Goal: Task Accomplishment & Management: Use online tool/utility

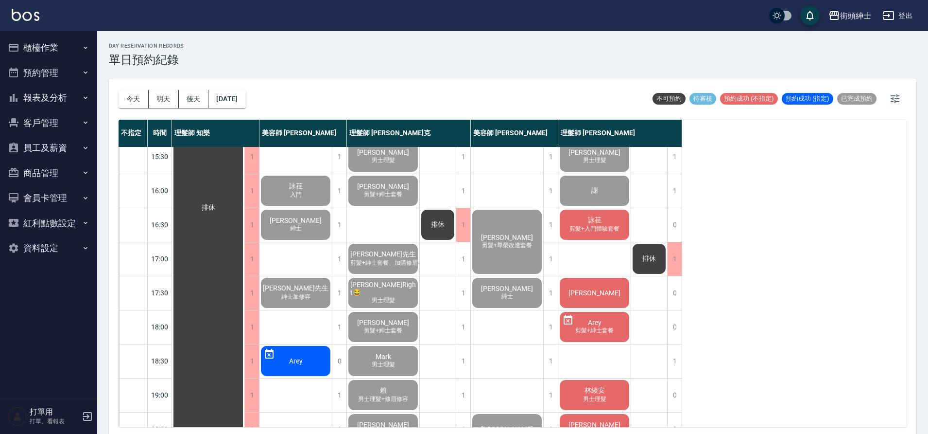
scroll to position [321, 0]
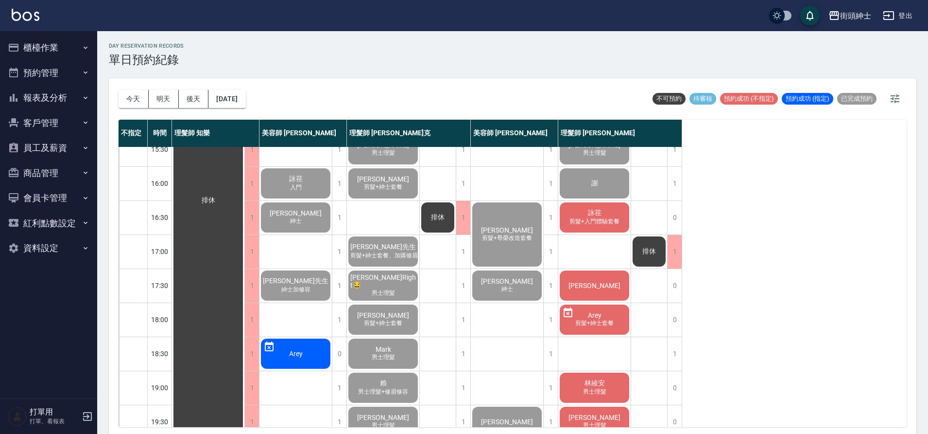
click at [604, 223] on span "剪髮+入門體驗套餐" at bounding box center [595, 221] width 54 height 8
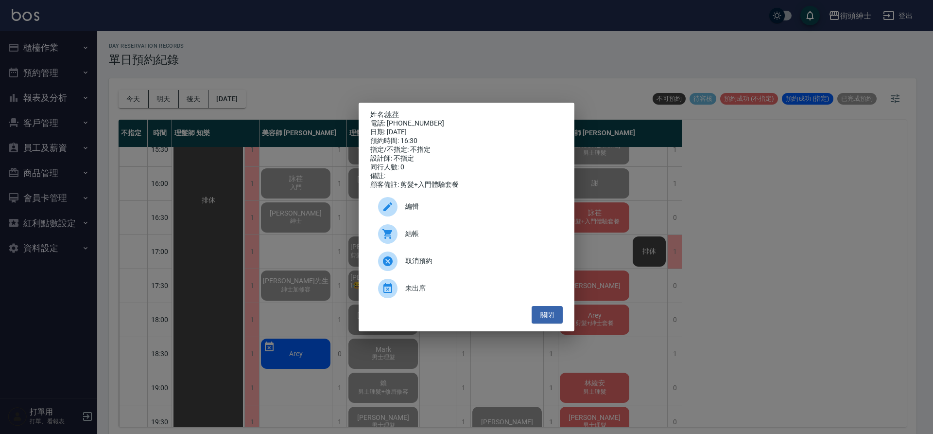
click at [465, 237] on span "結帳" at bounding box center [480, 233] width 150 height 10
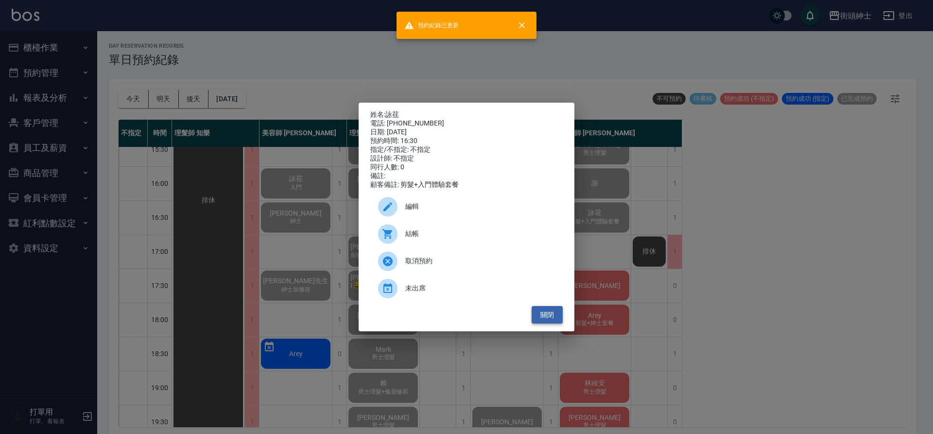
click at [556, 317] on button "關閉" at bounding box center [547, 315] width 31 height 18
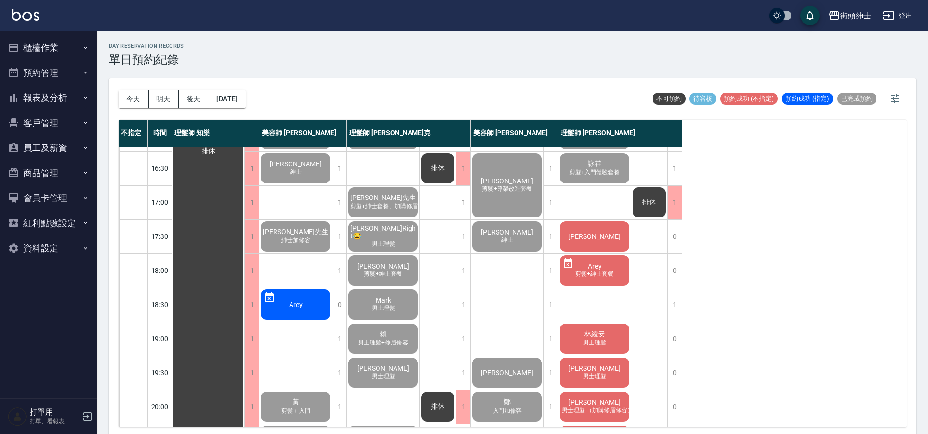
scroll to position [380, 0]
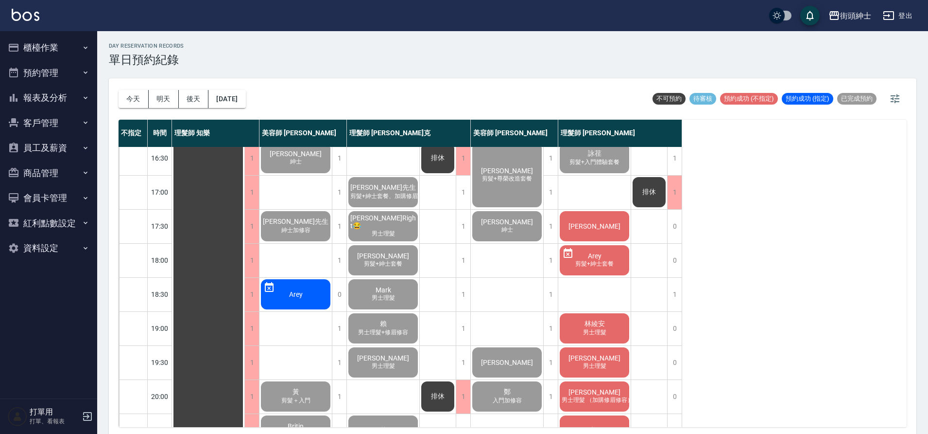
click at [613, 227] on span "[PERSON_NAME]" at bounding box center [595, 226] width 56 height 8
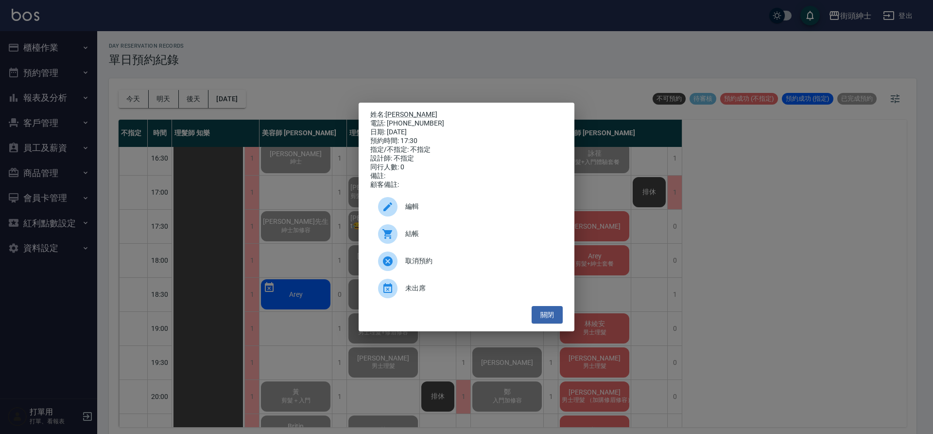
click at [420, 239] on span "結帳" at bounding box center [480, 233] width 150 height 10
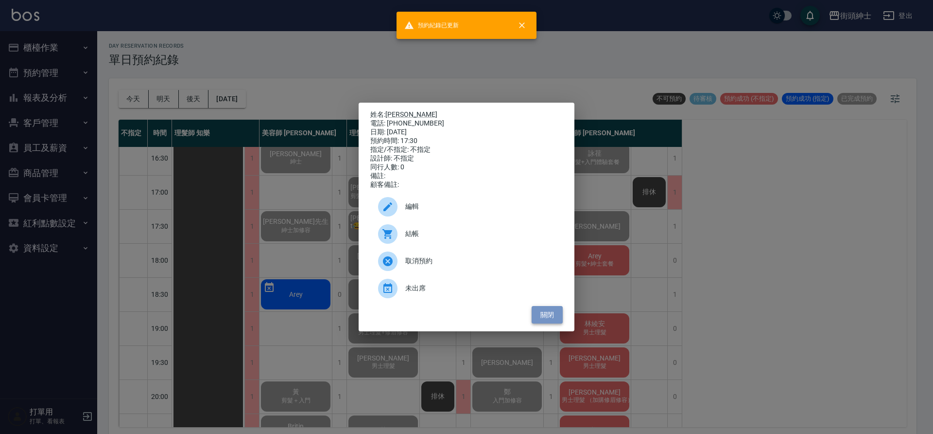
click at [554, 315] on button "關閉" at bounding box center [547, 315] width 31 height 18
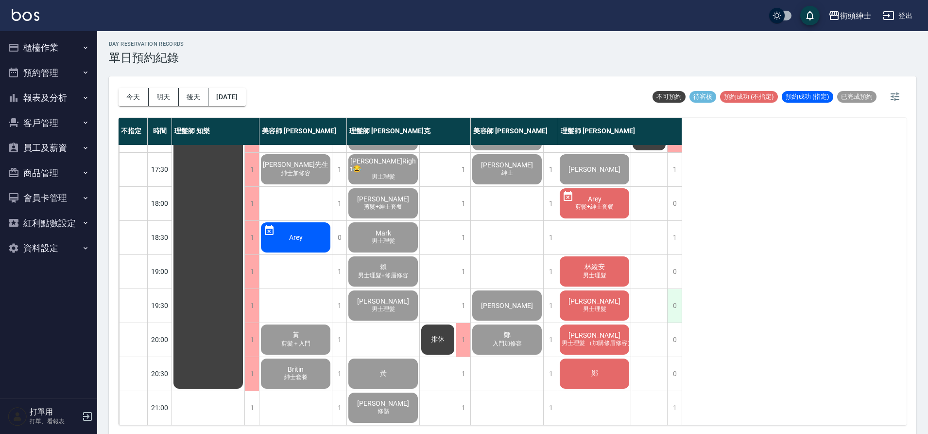
scroll to position [3, 0]
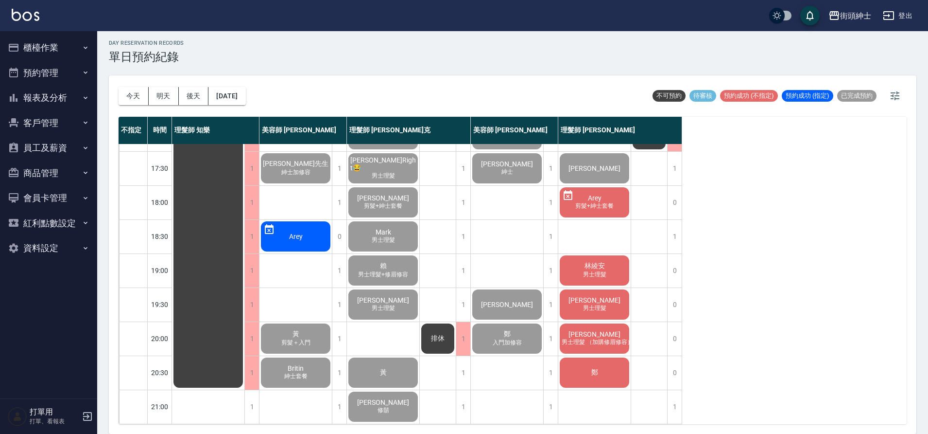
click at [605, 262] on span "林綾安" at bounding box center [595, 266] width 24 height 9
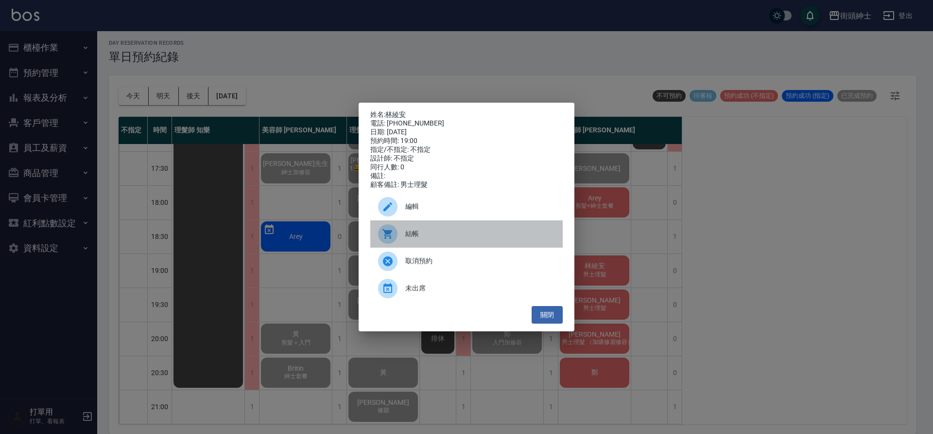
click at [473, 239] on span "結帳" at bounding box center [480, 233] width 150 height 10
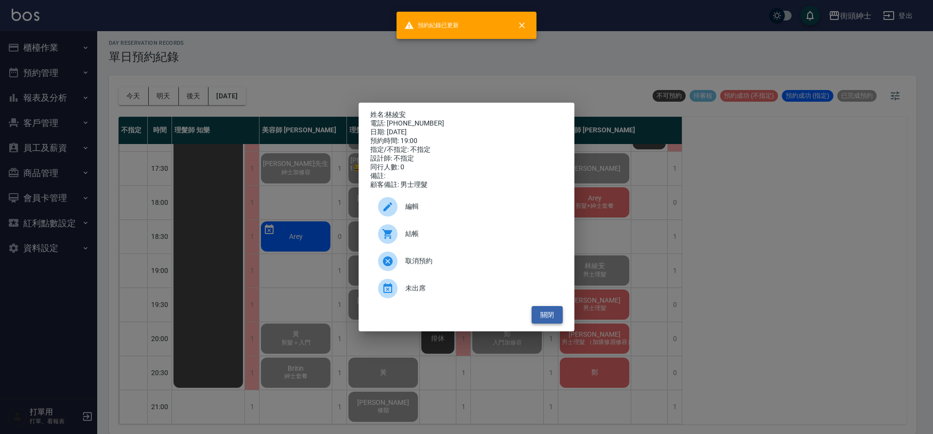
click at [557, 322] on button "關閉" at bounding box center [547, 315] width 31 height 18
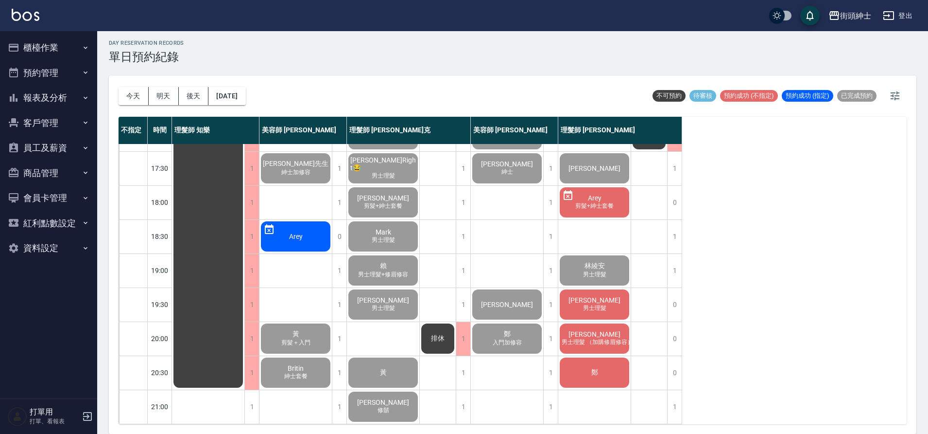
click at [597, 304] on span "男士理髮" at bounding box center [594, 308] width 27 height 8
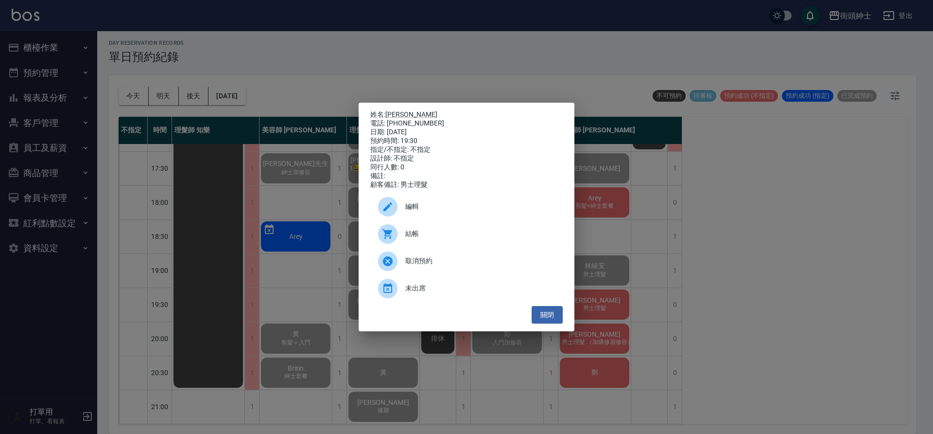
click at [449, 239] on span "結帳" at bounding box center [480, 233] width 150 height 10
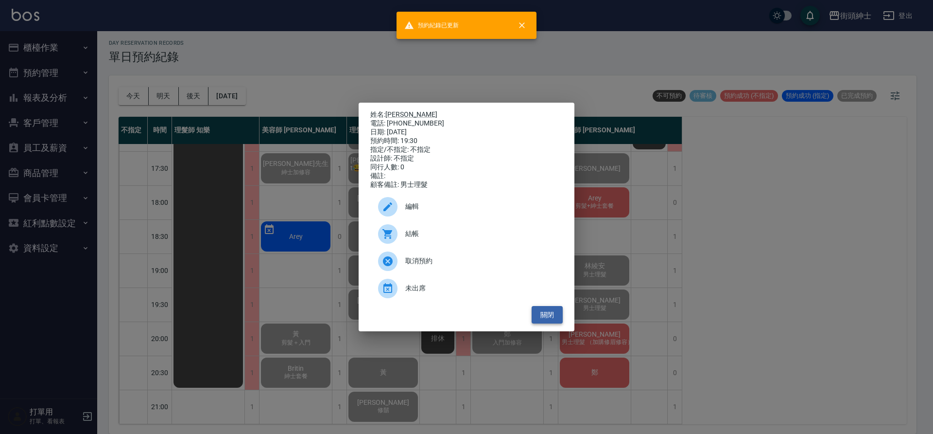
click at [554, 320] on button "關閉" at bounding box center [547, 315] width 31 height 18
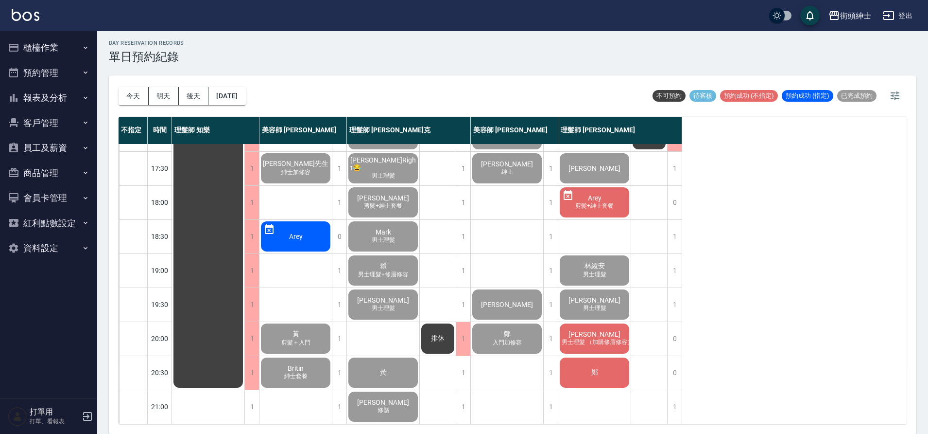
click at [624, 330] on div "秋傑 男士理髮 （加購修眉修容）" at bounding box center [595, 338] width 72 height 33
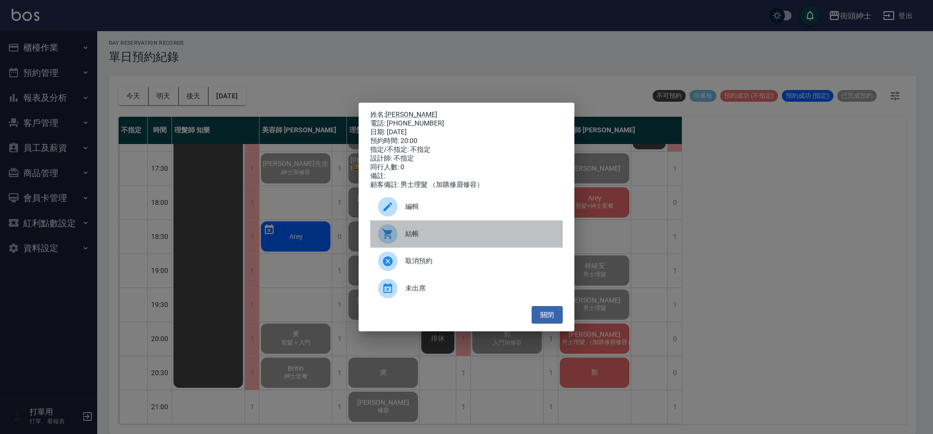
click at [446, 239] on span "結帳" at bounding box center [480, 233] width 150 height 10
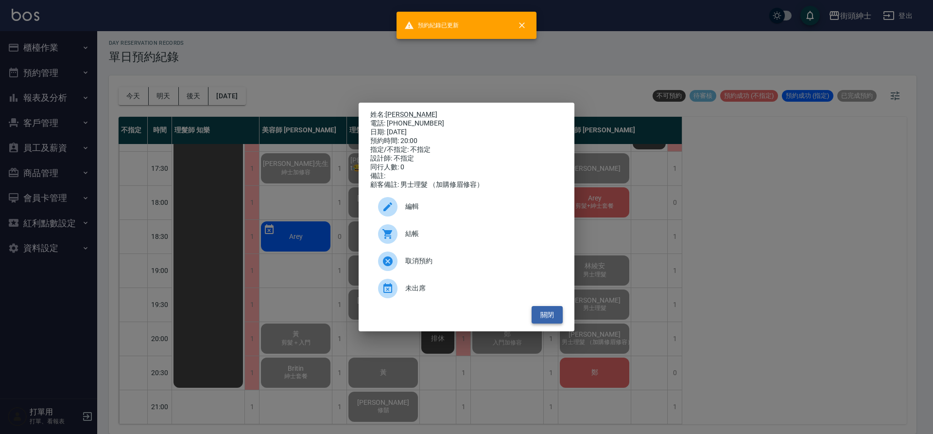
click at [552, 312] on button "關閉" at bounding box center [547, 315] width 31 height 18
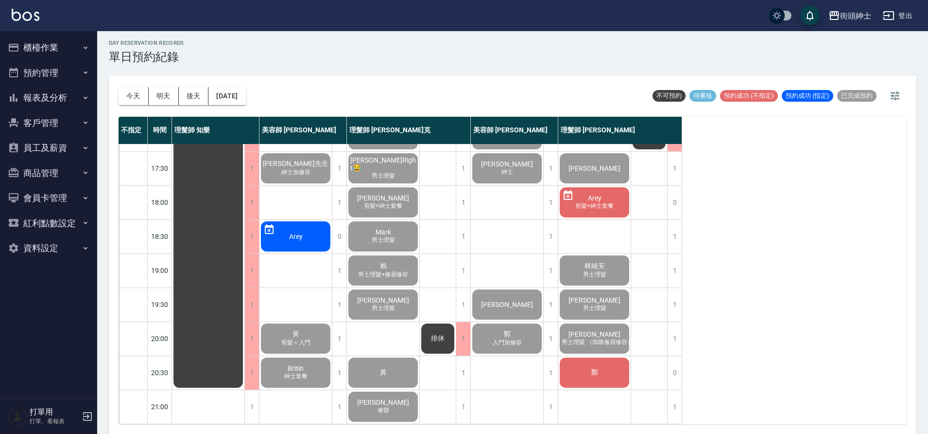
click at [592, 368] on span "鄭" at bounding box center [595, 372] width 11 height 9
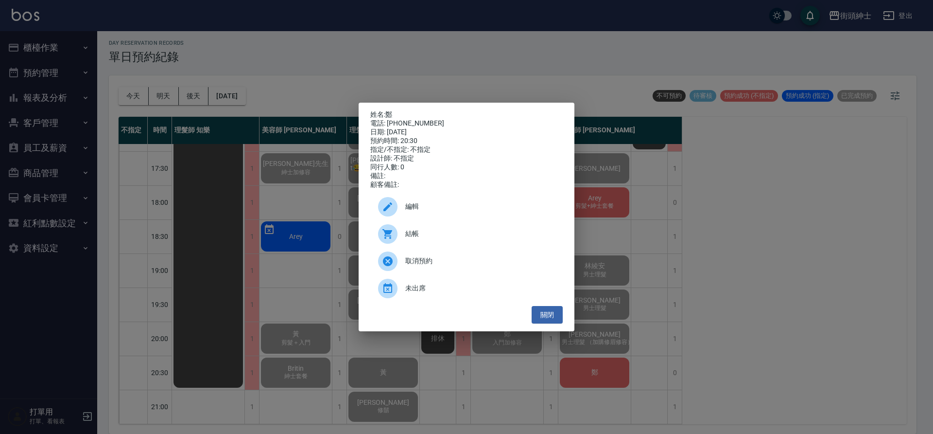
click at [475, 239] on span "結帳" at bounding box center [480, 233] width 150 height 10
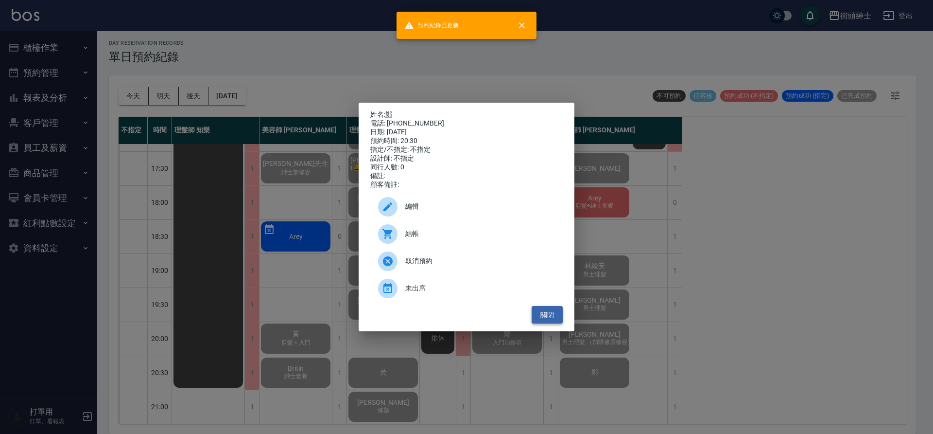
click at [554, 315] on button "關閉" at bounding box center [547, 315] width 31 height 18
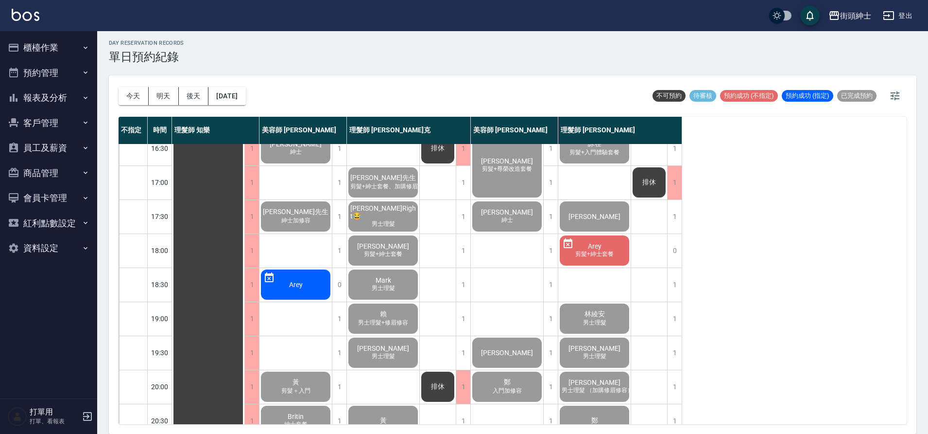
scroll to position [442, 0]
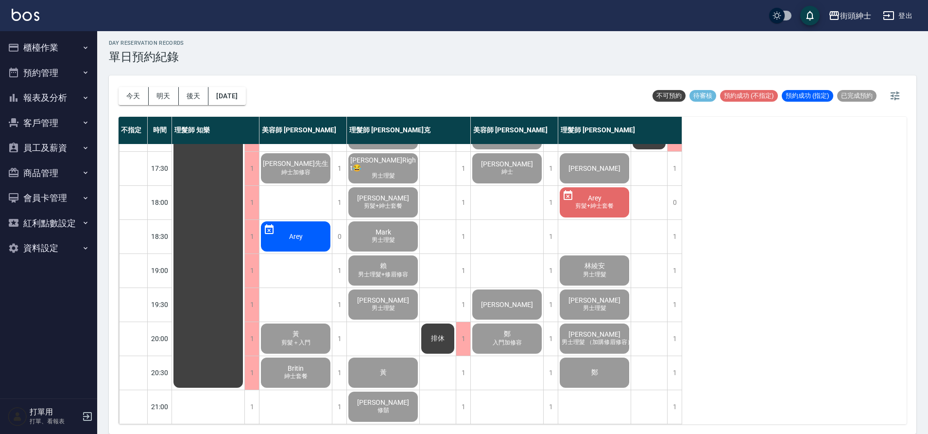
click at [246, 108] on div "今天 明天 後天 2025/10/11" at bounding box center [182, 95] width 127 height 41
click at [245, 103] on button "[DATE]" at bounding box center [227, 96] width 37 height 18
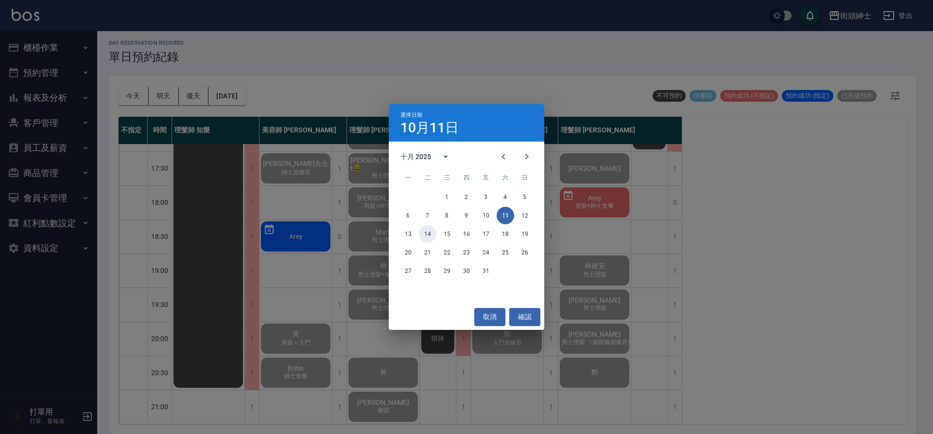
click at [427, 241] on button "14" at bounding box center [427, 233] width 17 height 17
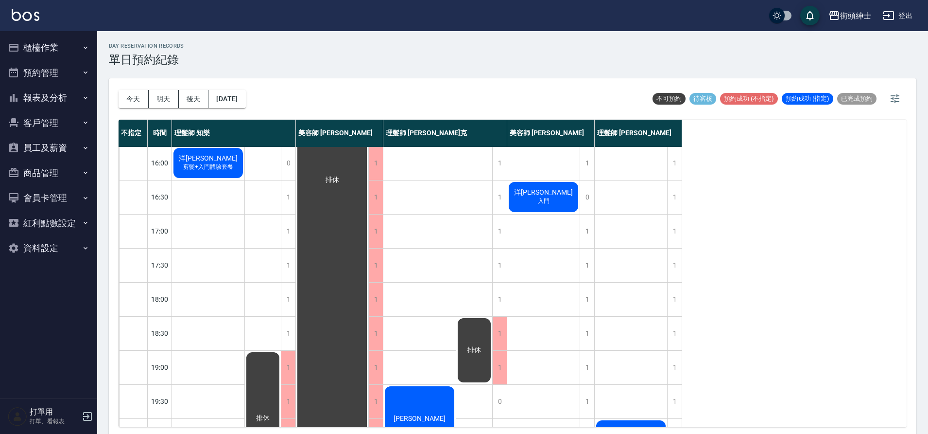
scroll to position [442, 0]
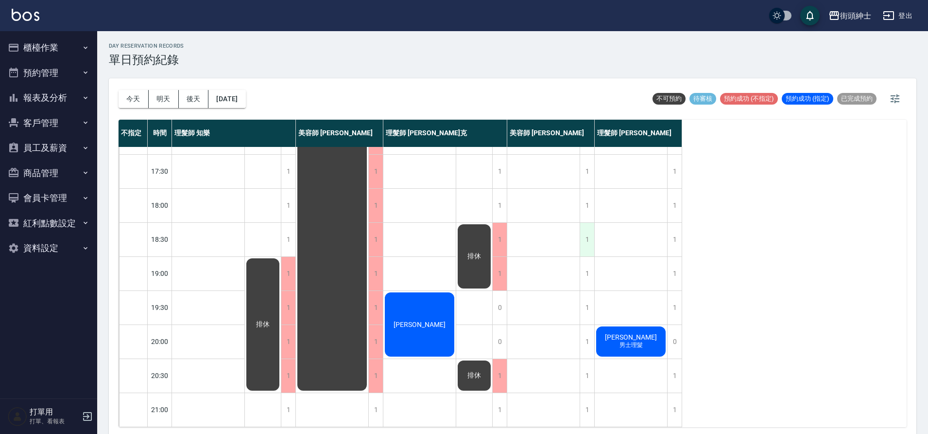
click at [588, 239] on div "1" at bounding box center [587, 240] width 15 height 34
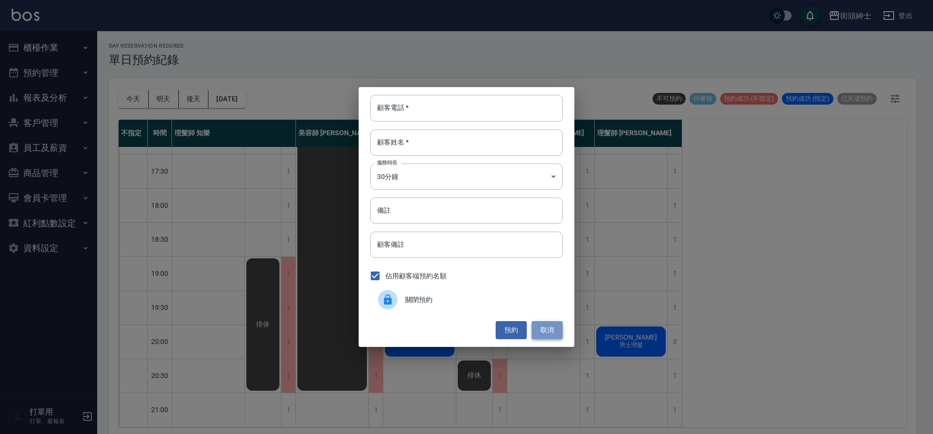
click at [555, 334] on button "取消" at bounding box center [547, 330] width 31 height 18
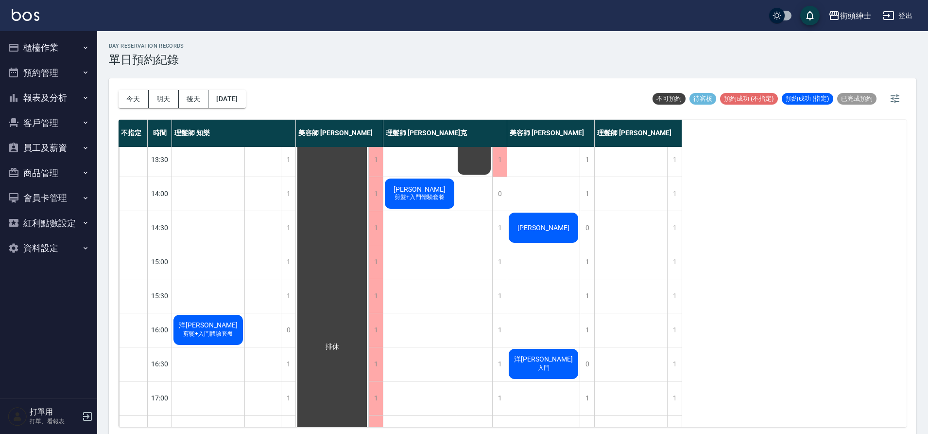
scroll to position [0, 0]
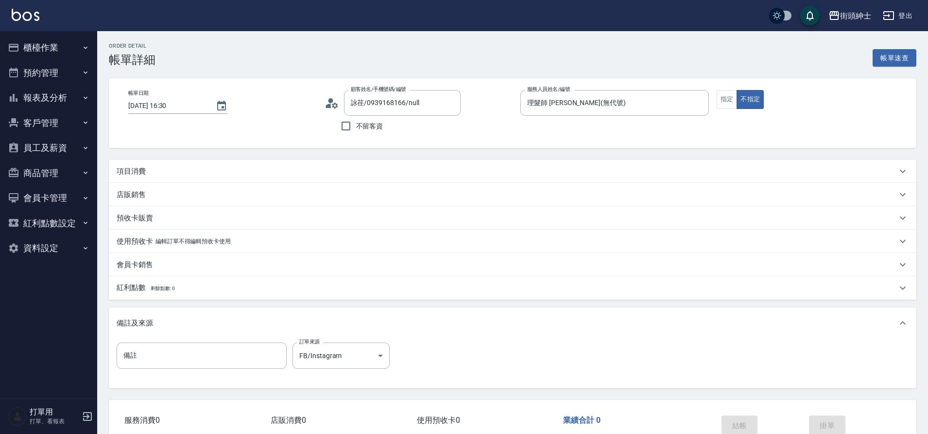
click at [230, 165] on div "項目消費" at bounding box center [513, 170] width 808 height 23
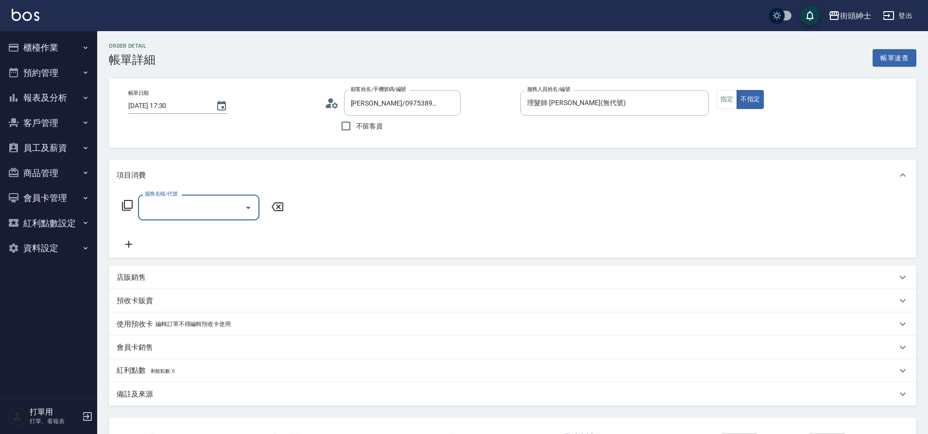
click at [246, 204] on icon "Open" at bounding box center [249, 208] width 12 height 12
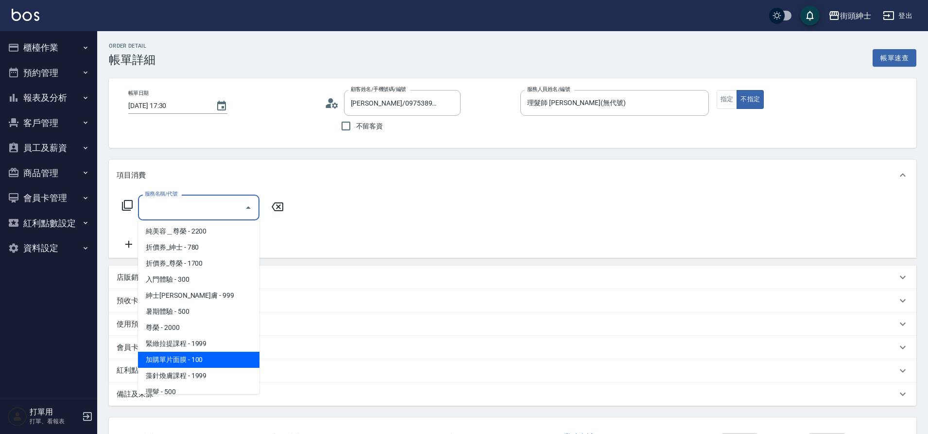
scroll to position [75, 0]
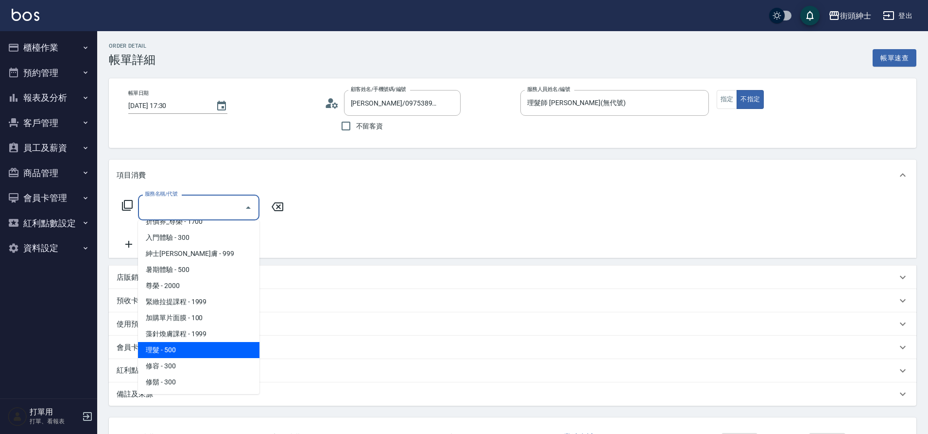
click at [199, 353] on span "理髮 - 500" at bounding box center [199, 350] width 122 height 16
type input "理髮(A02)"
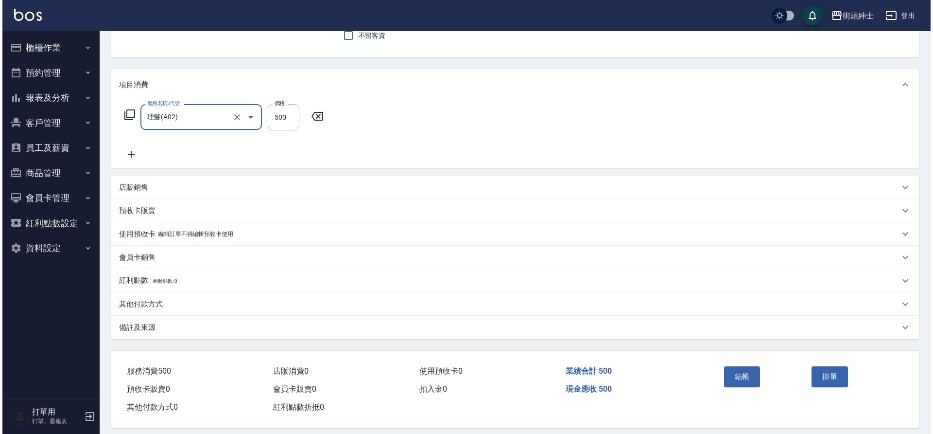
scroll to position [101, 0]
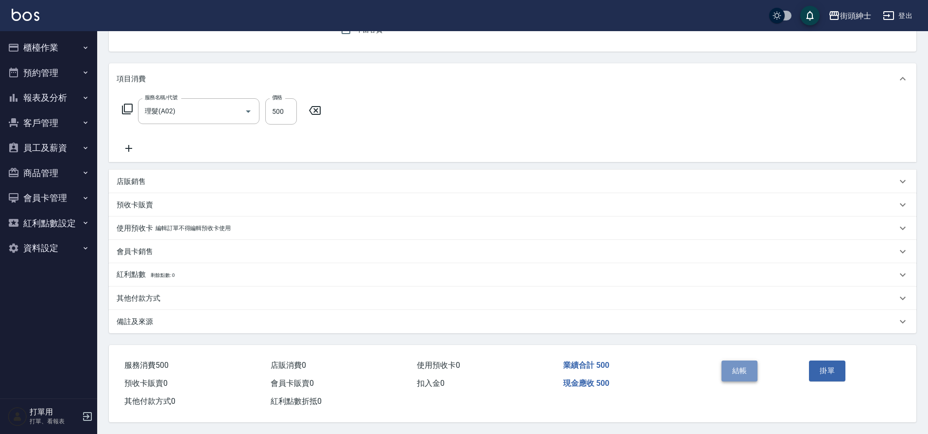
click at [736, 361] on button "結帳" at bounding box center [740, 370] width 36 height 20
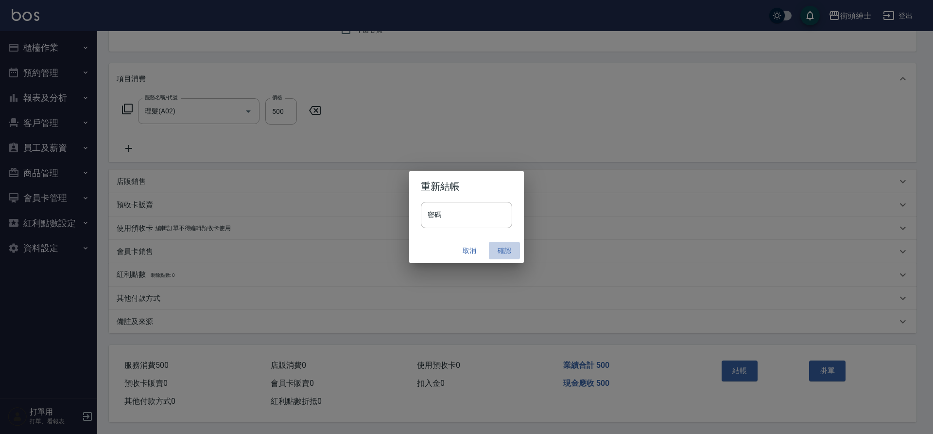
click at [505, 247] on button "確認" at bounding box center [504, 251] width 31 height 18
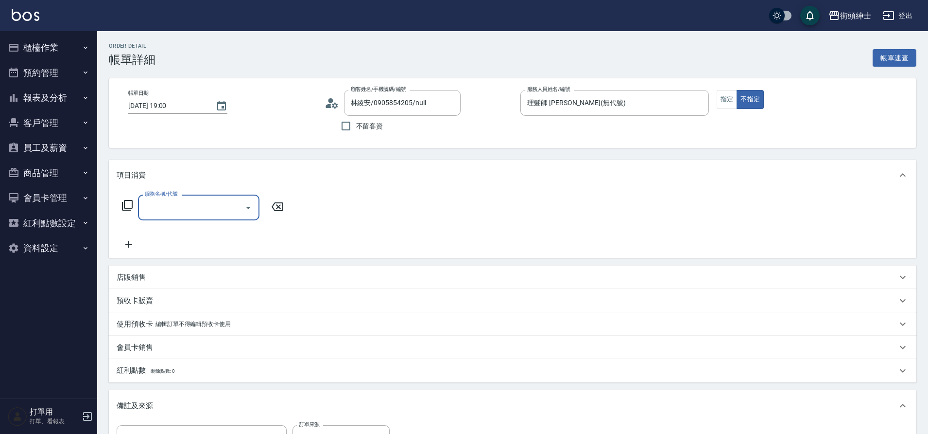
click at [238, 214] on input "服務名稱/代號" at bounding box center [191, 207] width 98 height 17
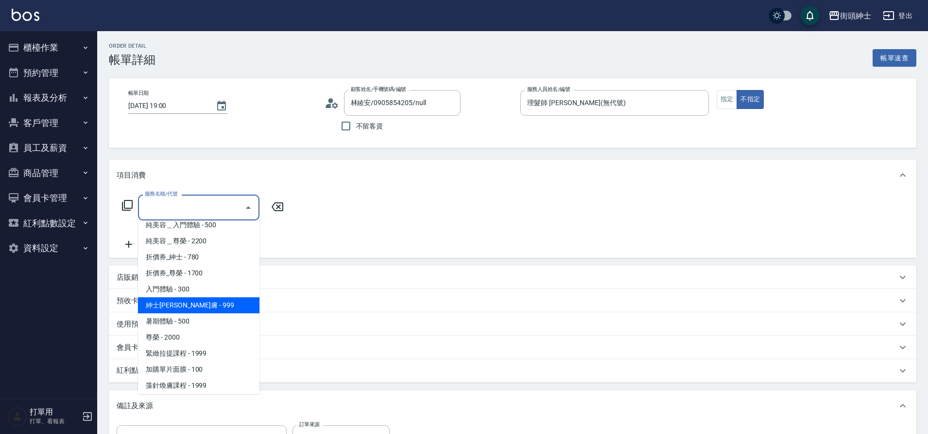
scroll to position [75, 0]
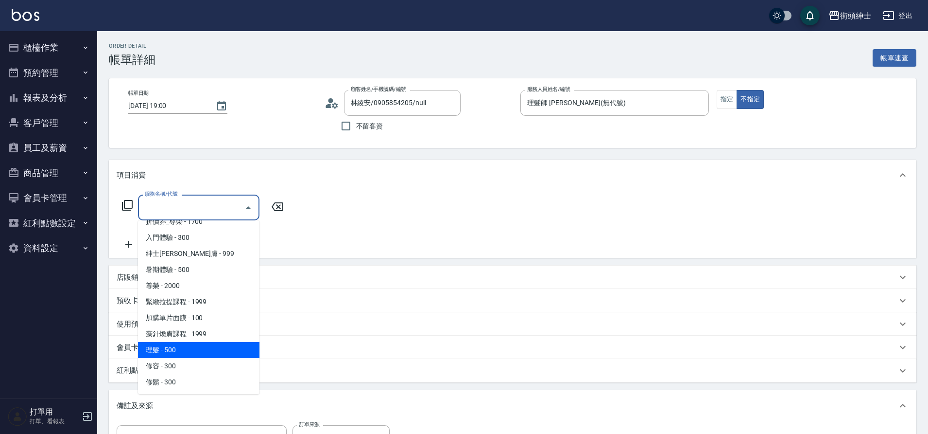
click at [190, 347] on span "理髮 - 500" at bounding box center [199, 350] width 122 height 16
type input "理髮(A02)"
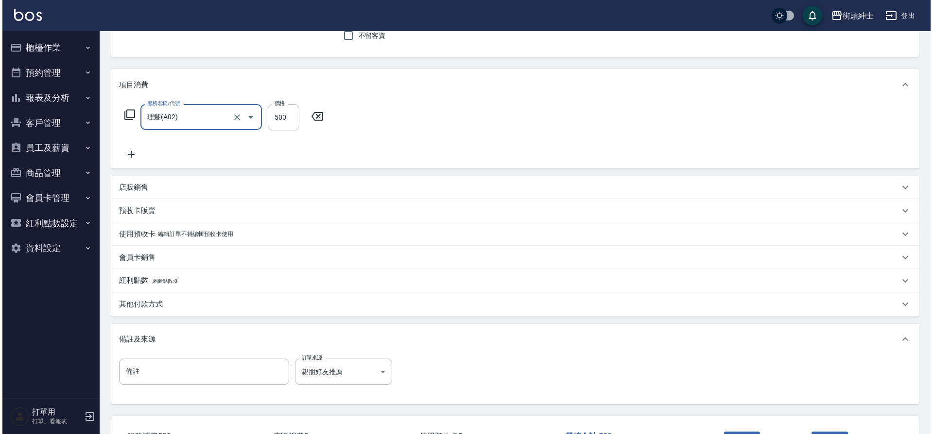
scroll to position [166, 0]
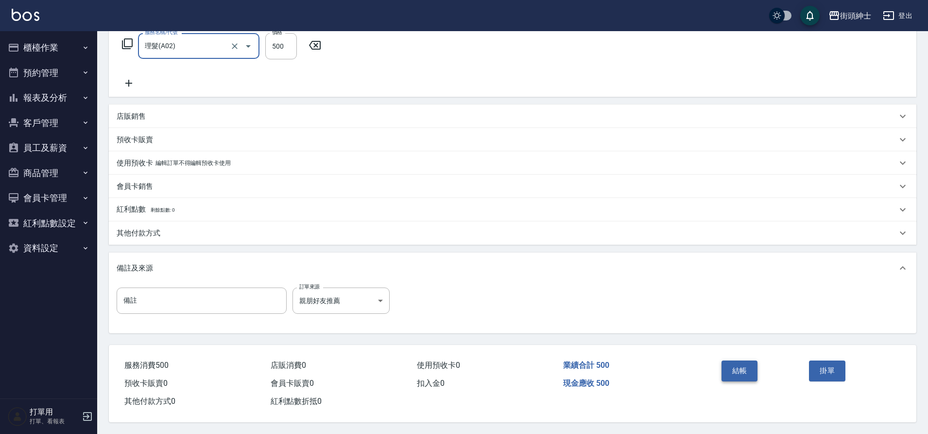
click at [750, 362] on button "結帳" at bounding box center [740, 370] width 36 height 20
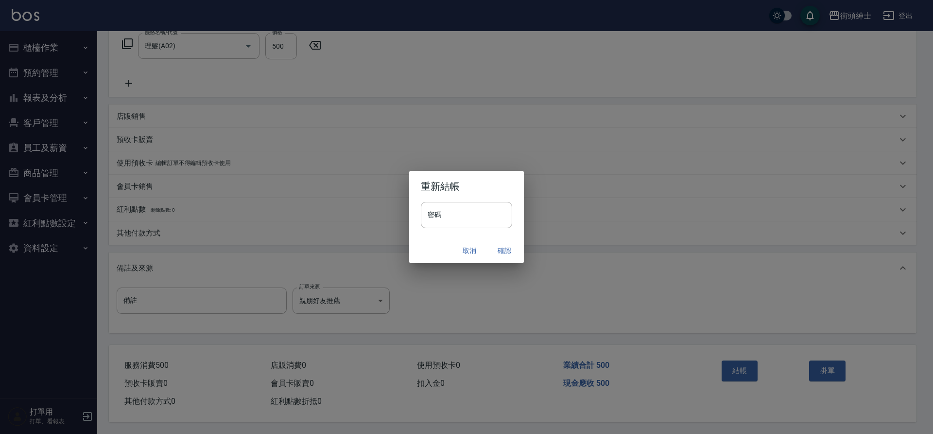
click at [499, 249] on button "確認" at bounding box center [504, 251] width 31 height 18
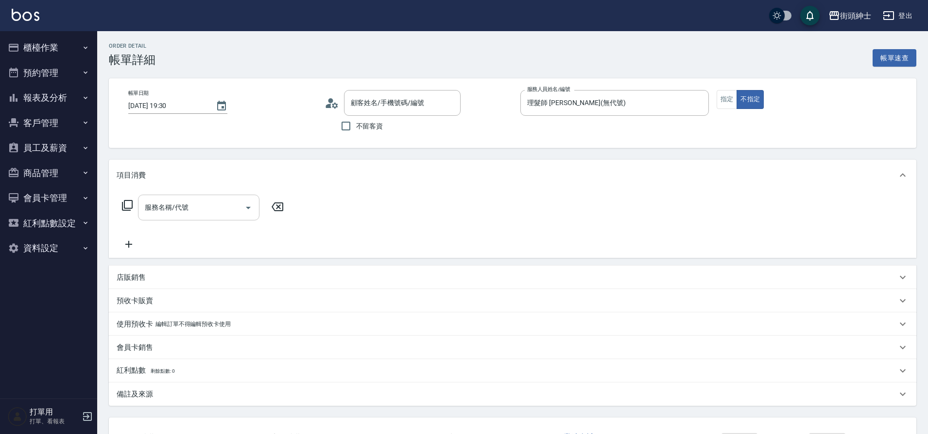
click at [246, 210] on icon "Open" at bounding box center [249, 208] width 12 height 12
type input "[PERSON_NAME]/0900637696/null"
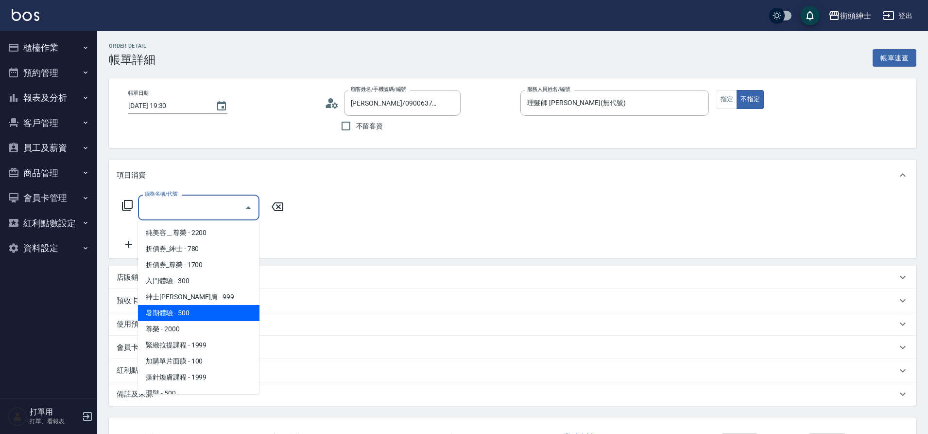
scroll to position [75, 0]
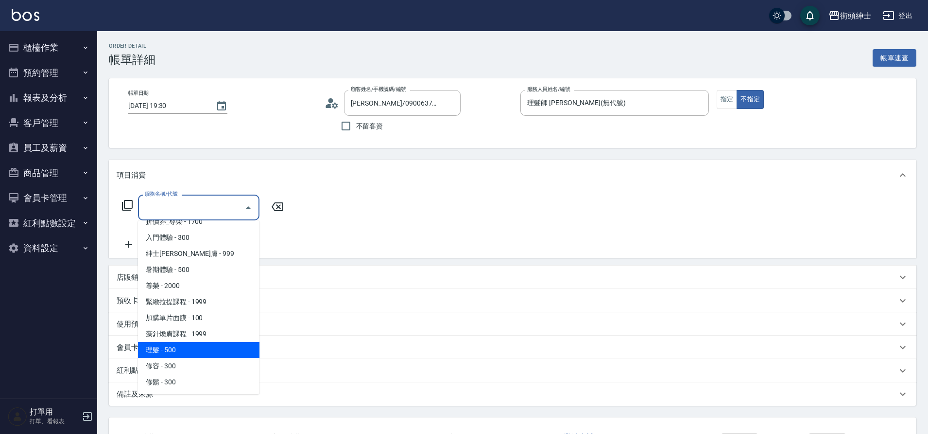
click at [198, 350] on span "理髮 - 500" at bounding box center [199, 350] width 122 height 16
type input "理髮(A02)"
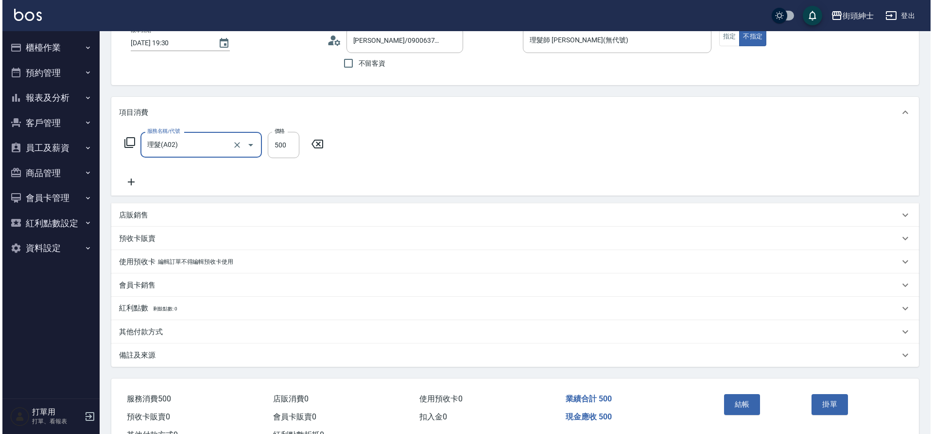
scroll to position [101, 0]
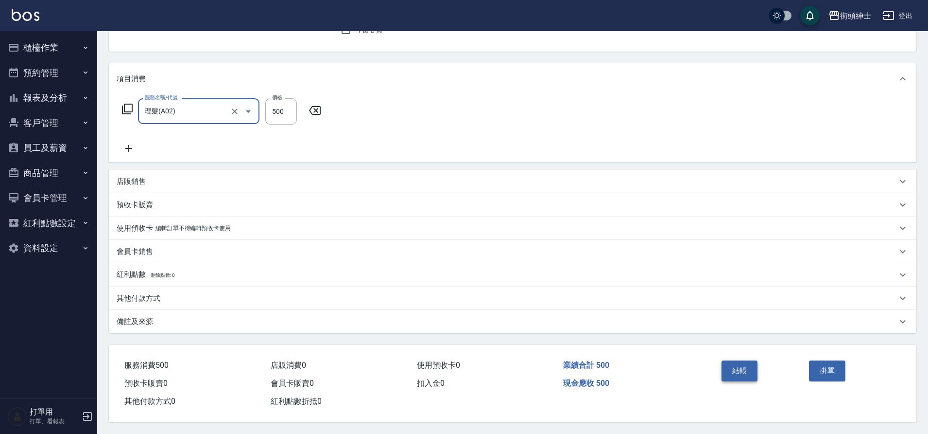
click at [731, 362] on button "結帳" at bounding box center [740, 370] width 36 height 20
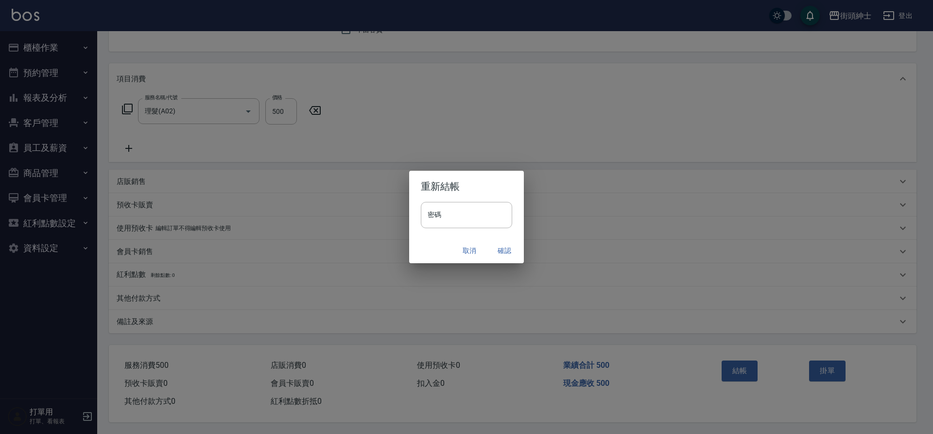
click at [508, 253] on button "確認" at bounding box center [504, 251] width 31 height 18
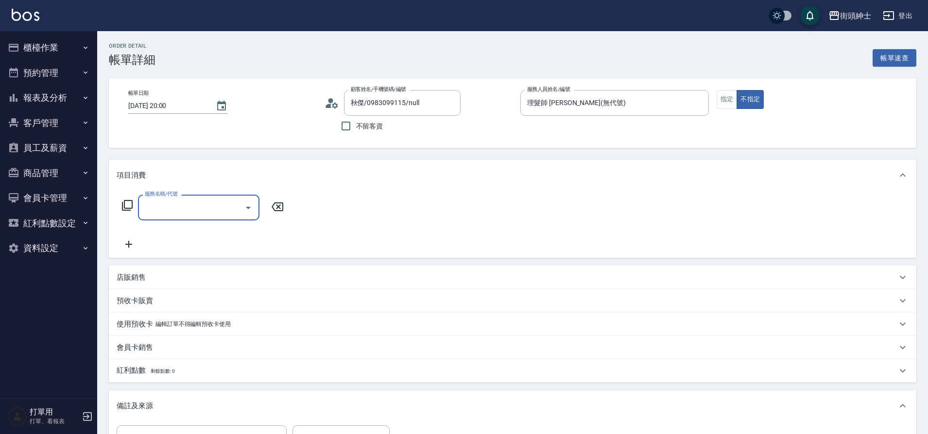
click at [245, 210] on icon "Open" at bounding box center [249, 208] width 12 height 12
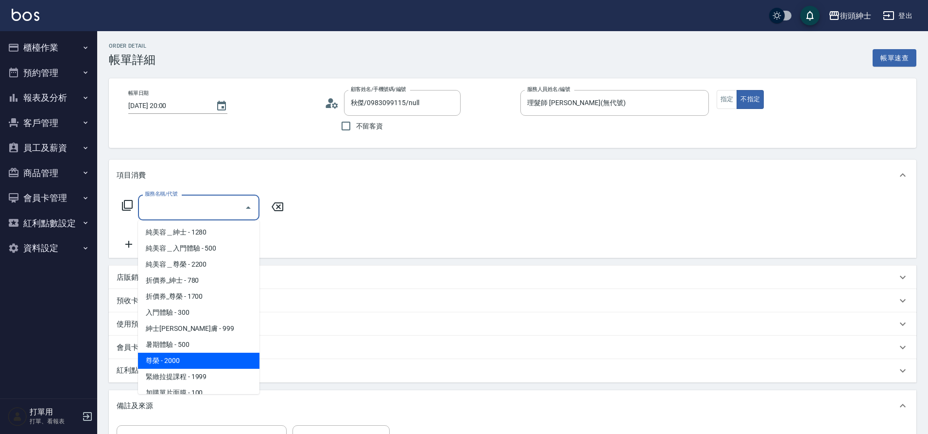
scroll to position [75, 0]
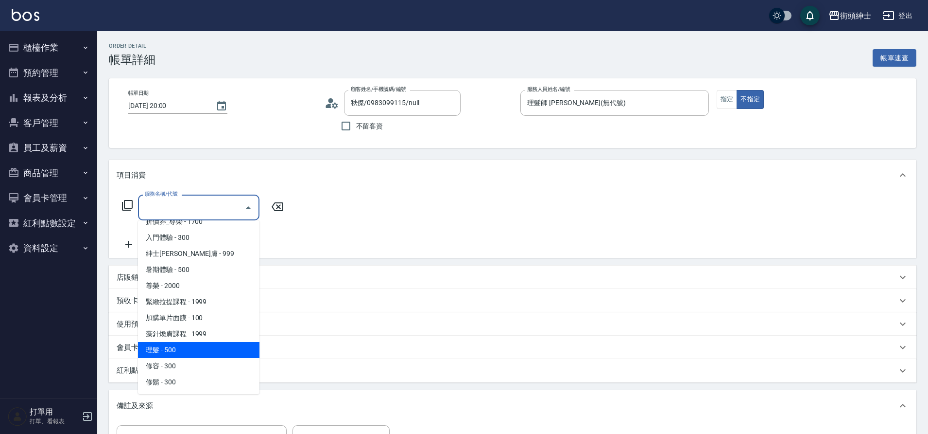
click at [200, 353] on span "理髮 - 500" at bounding box center [199, 350] width 122 height 16
type input "理髮(A02)"
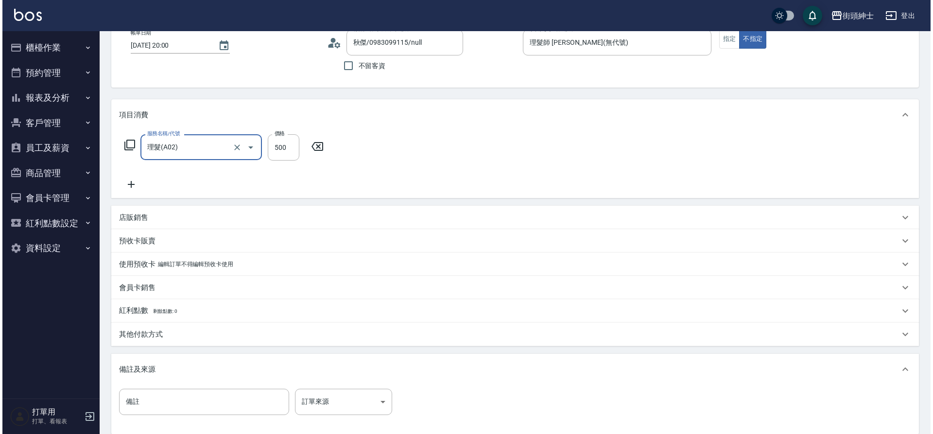
scroll to position [166, 0]
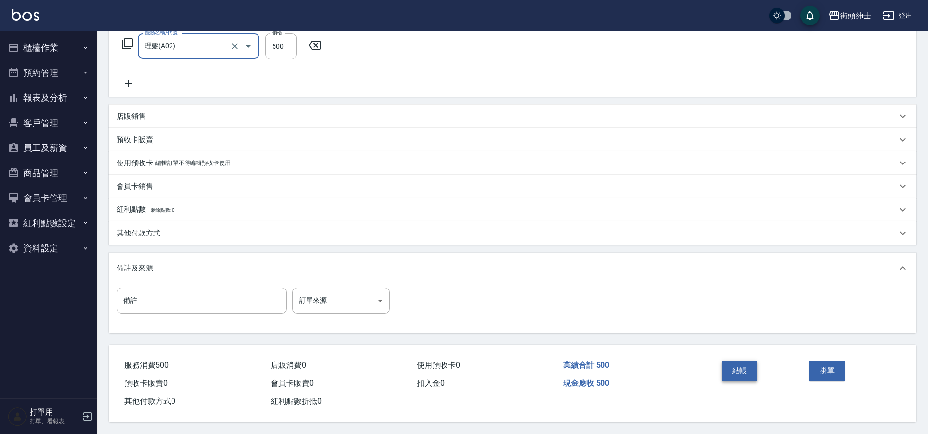
click at [730, 363] on button "結帳" at bounding box center [740, 370] width 36 height 20
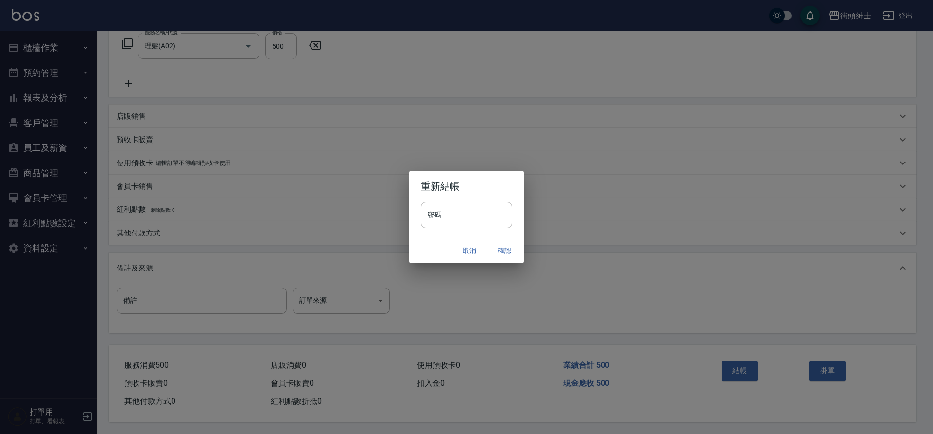
click at [502, 248] on button "確認" at bounding box center [504, 251] width 31 height 18
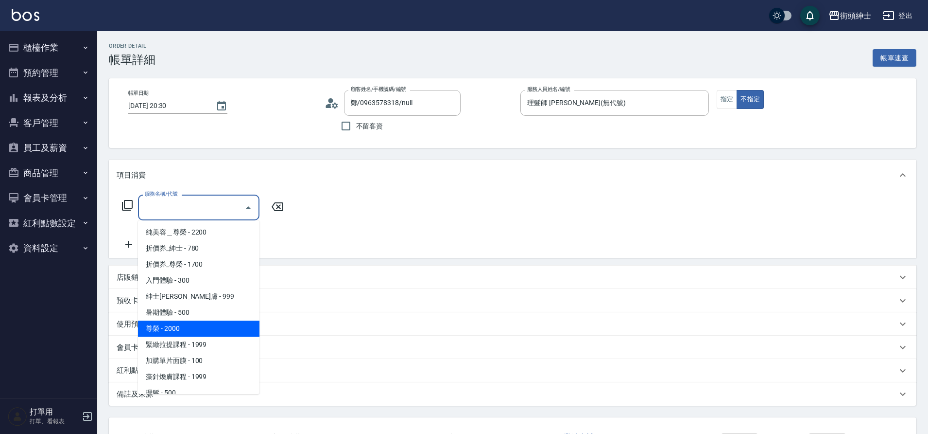
scroll to position [75, 0]
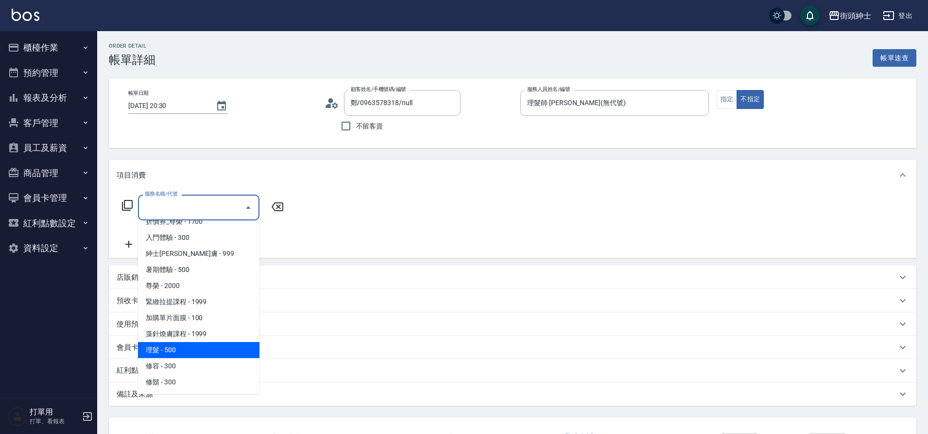
click at [201, 347] on span "理髮 - 500" at bounding box center [199, 350] width 122 height 16
type input "理髮(A02)"
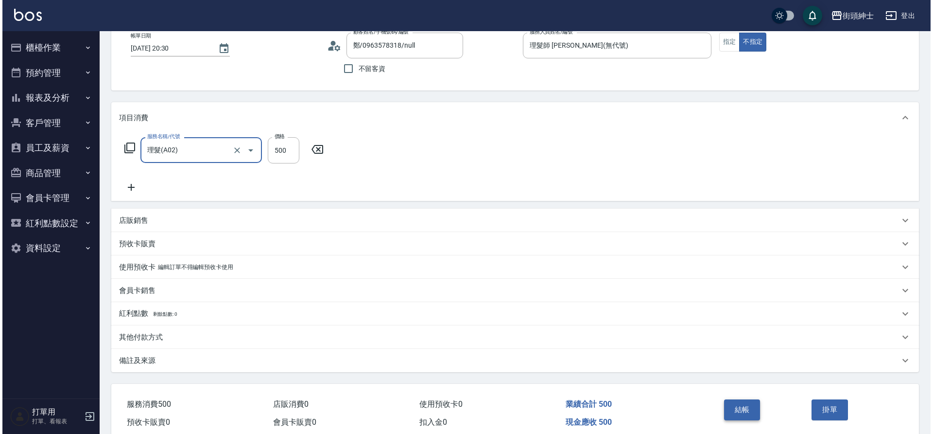
scroll to position [101, 0]
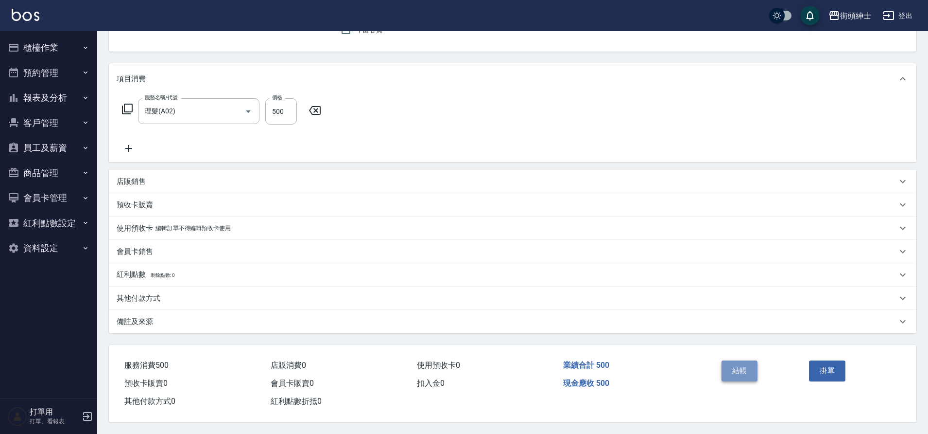
click at [749, 367] on button "結帳" at bounding box center [740, 370] width 36 height 20
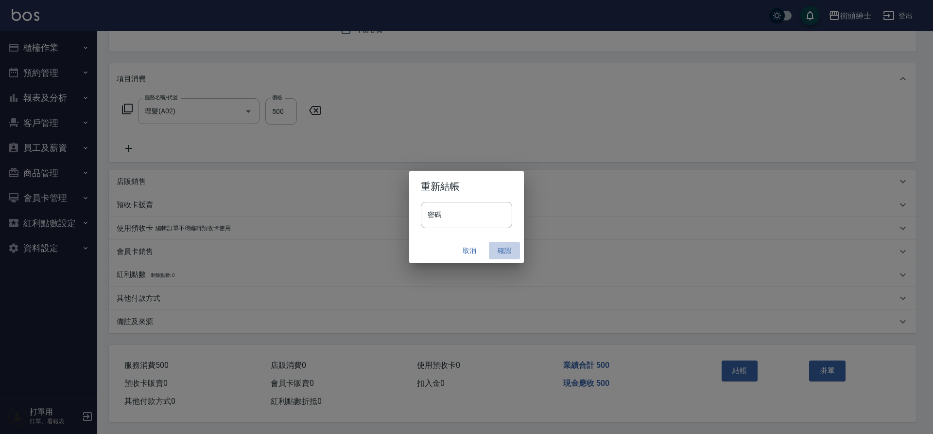
drag, startPoint x: 499, startPoint y: 248, endPoint x: 499, endPoint y: 242, distance: 5.9
click at [500, 247] on button "確認" at bounding box center [504, 251] width 31 height 18
